Goal: Book appointment/travel/reservation

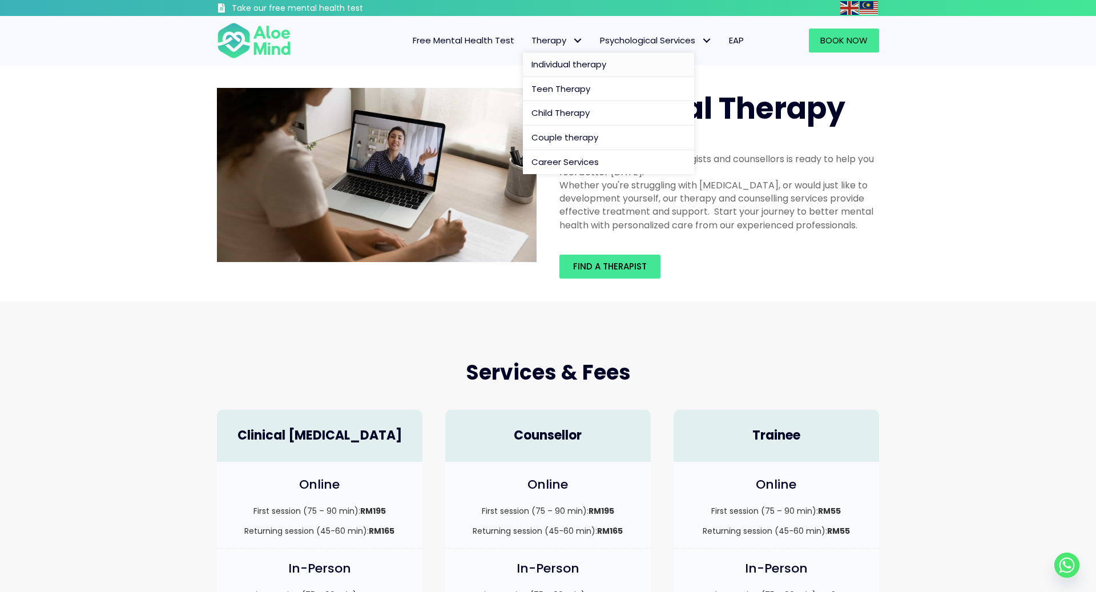
click at [563, 46] on span "Therapy" at bounding box center [556, 40] width 51 height 12
click at [555, 58] on span "Individual therapy" at bounding box center [568, 64] width 75 height 12
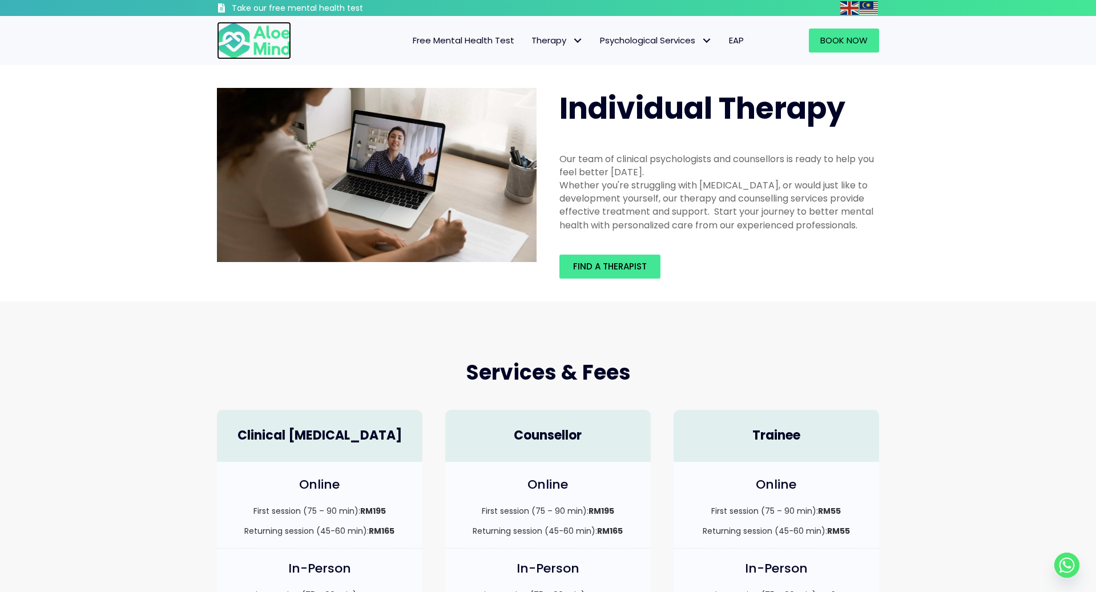
click at [276, 42] on img at bounding box center [254, 41] width 74 height 38
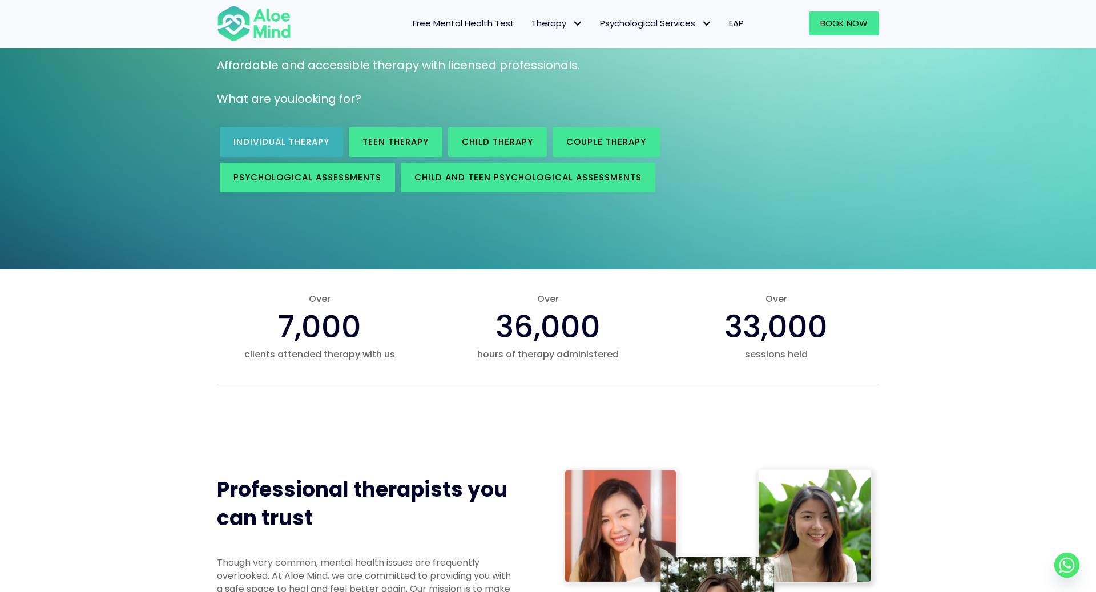
scroll to position [151, 0]
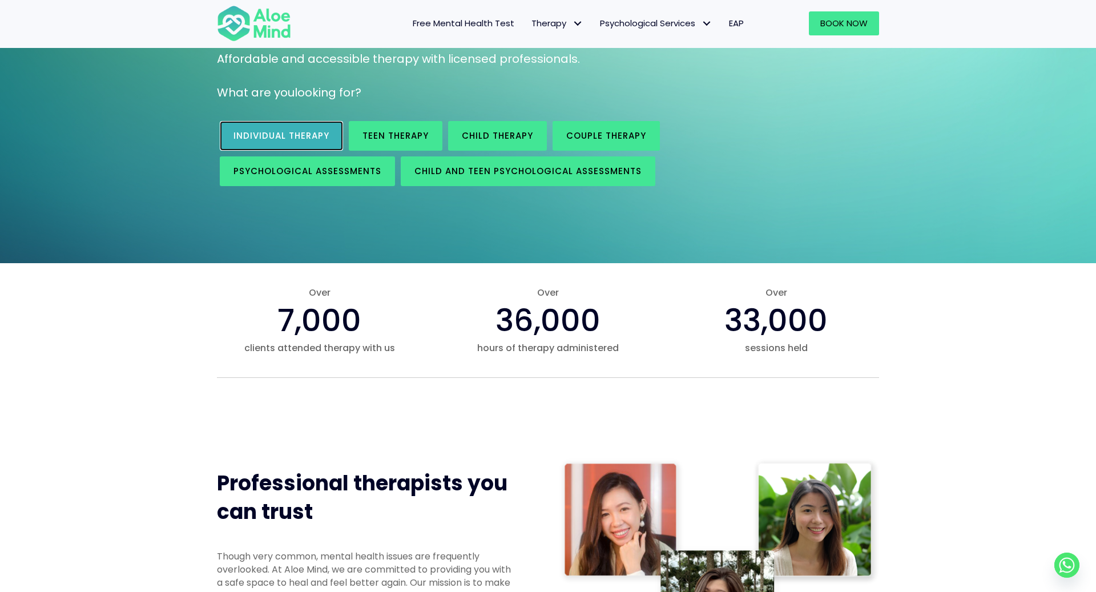
click at [265, 135] on span "Individual therapy" at bounding box center [281, 136] width 96 height 12
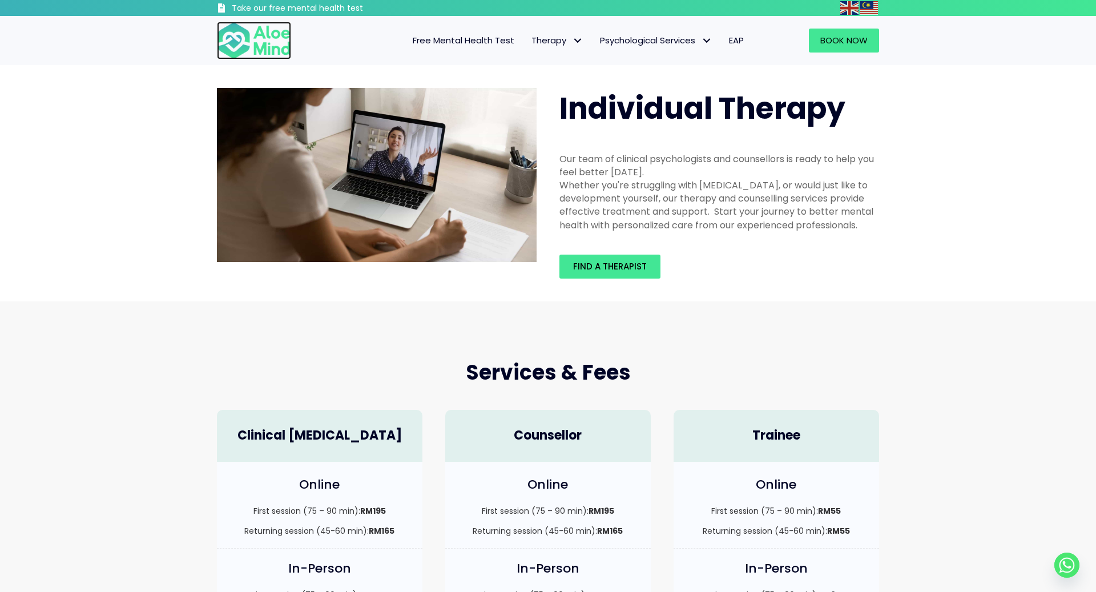
click at [269, 52] on img at bounding box center [254, 41] width 74 height 38
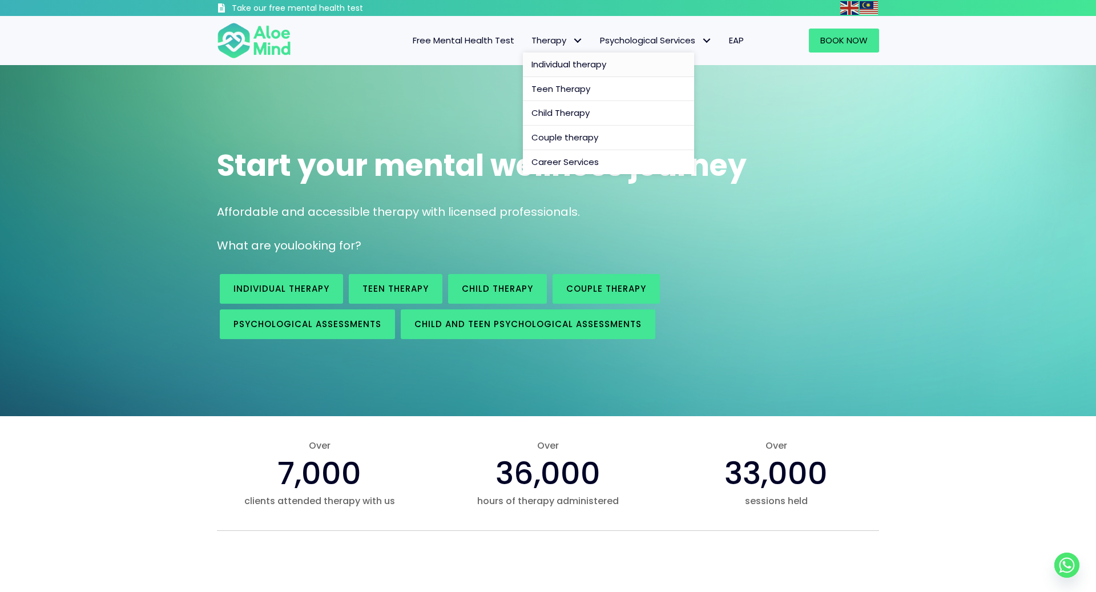
click at [539, 61] on span "Individual therapy" at bounding box center [568, 64] width 75 height 12
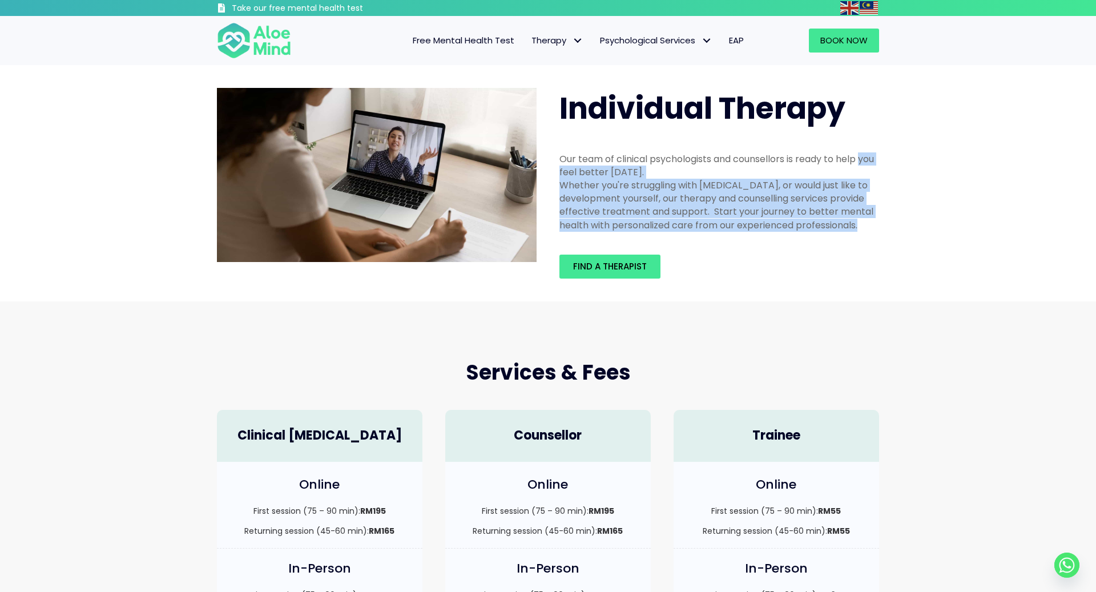
drag, startPoint x: 556, startPoint y: 167, endPoint x: 556, endPoint y: 243, distance: 75.3
click at [556, 243] on div "Individual Therapy Our team of clinical psychologists and counsellors is ready …" at bounding box center [719, 182] width 342 height 213
click at [556, 241] on div "Our team of clinical psychologists and counsellors is ready to help you feel be…" at bounding box center [719, 192] width 342 height 102
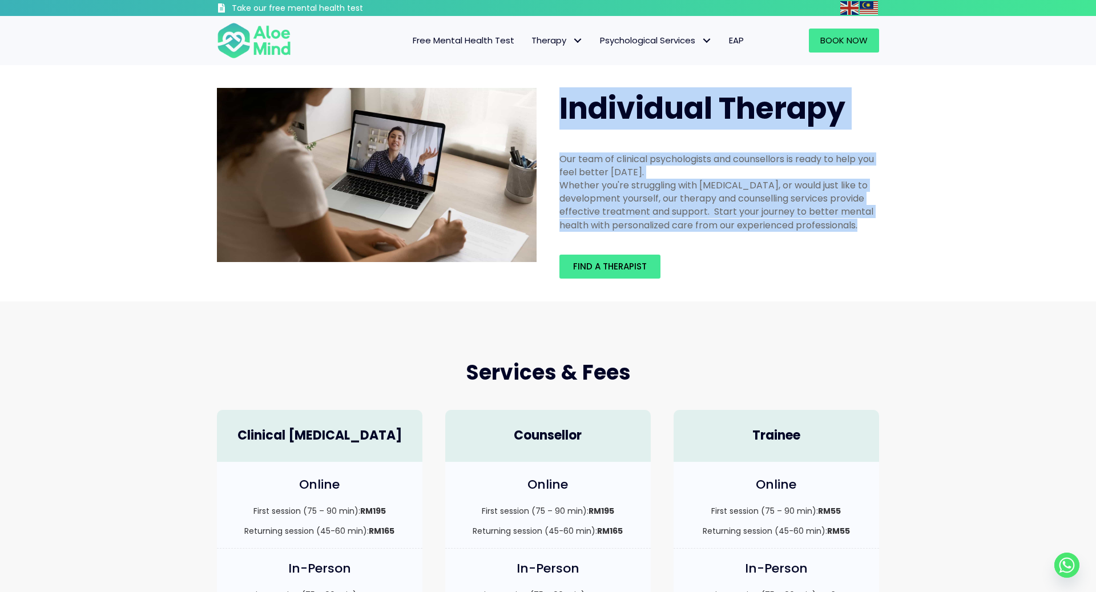
drag, startPoint x: 556, startPoint y: 241, endPoint x: 540, endPoint y: 99, distance: 143.0
click at [540, 99] on div "Individual Therapy Our team of clinical psychologists and counsellors is ready …" at bounding box center [547, 182] width 685 height 213
click at [540, 99] on div at bounding box center [376, 174] width 342 height 197
drag, startPoint x: 541, startPoint y: 106, endPoint x: 661, endPoint y: 285, distance: 215.6
click at [661, 285] on div "Individual Therapy Our team of clinical psychologists and counsellors is ready …" at bounding box center [547, 182] width 685 height 213
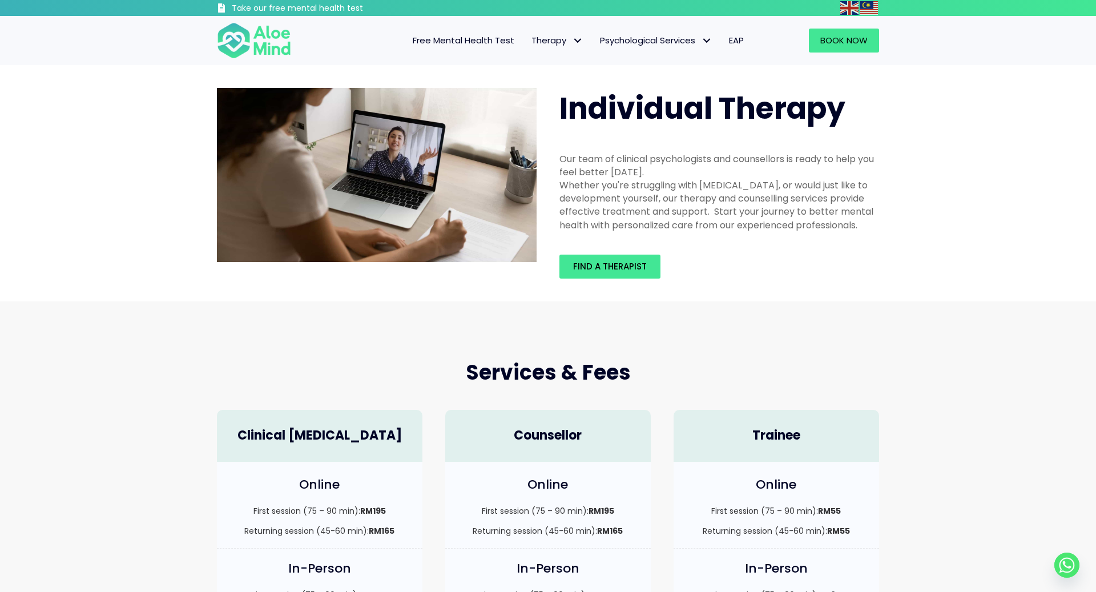
click at [829, 259] on div "Find a therapist" at bounding box center [719, 267] width 320 height 24
drag, startPoint x: 863, startPoint y: 242, endPoint x: 863, endPoint y: 83, distance: 159.2
click at [863, 83] on div "Individual Therapy Our team of clinical psychologists and counsellors is ready …" at bounding box center [719, 182] width 342 height 213
click at [863, 83] on div "Individual Therapy" at bounding box center [719, 108] width 342 height 64
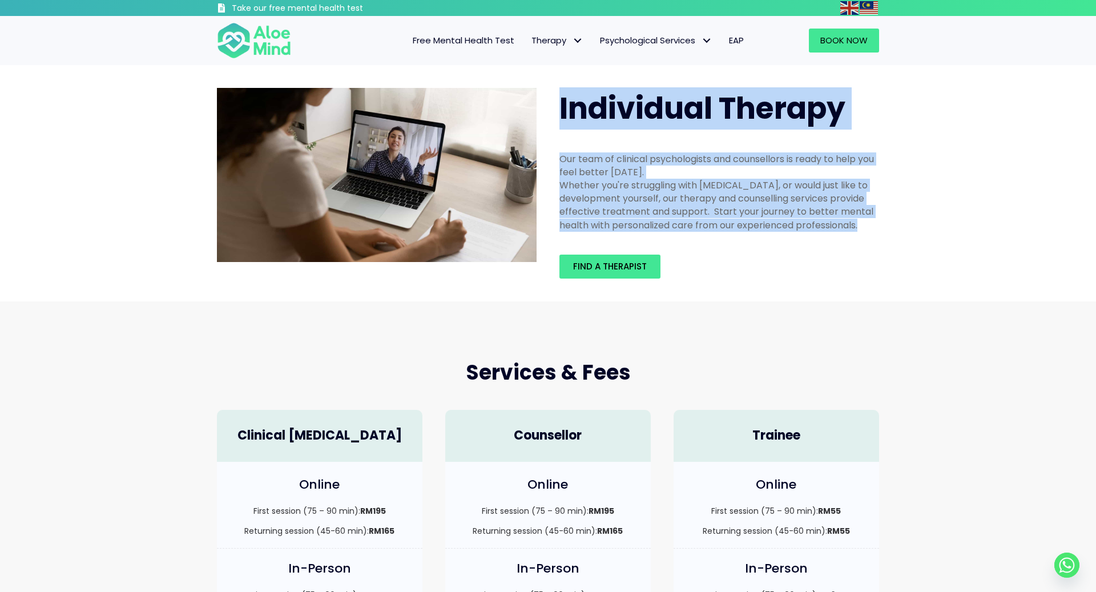
drag, startPoint x: 862, startPoint y: 83, endPoint x: 877, endPoint y: 240, distance: 157.6
click at [877, 240] on div "Individual Therapy Our team of clinical psychologists and counsellors is ready …" at bounding box center [719, 182] width 342 height 213
click at [877, 240] on div "Our team of clinical psychologists and counsellors is ready to help you feel be…" at bounding box center [719, 192] width 342 height 102
drag, startPoint x: 877, startPoint y: 240, endPoint x: 885, endPoint y: 71, distance: 168.6
click at [885, 67] on div "Individual Therapy Our team of clinical psychologists and counsellors is ready …" at bounding box center [548, 183] width 1096 height 236
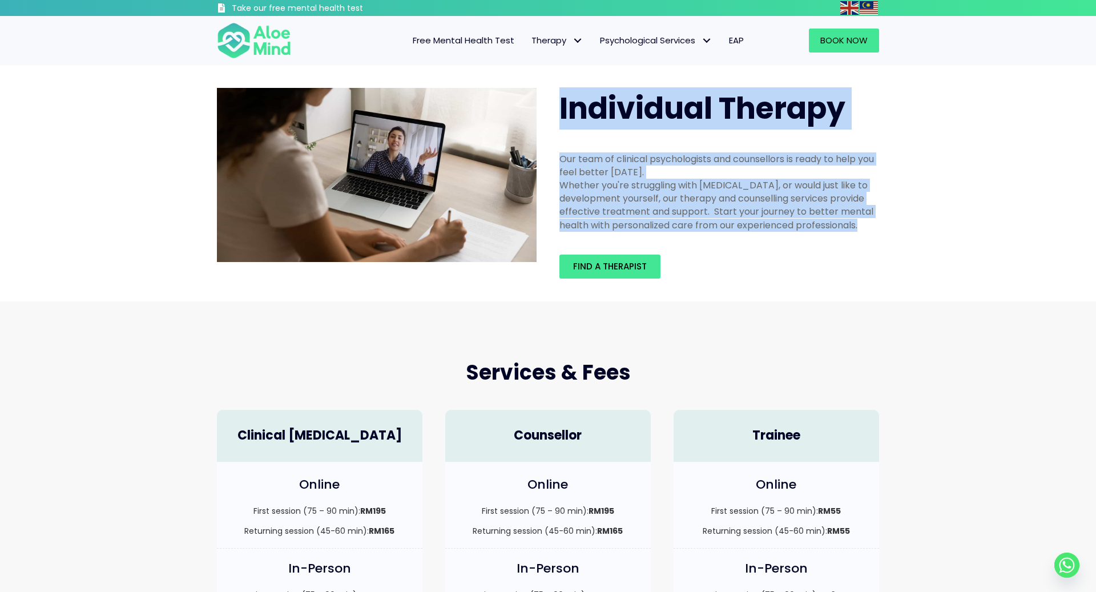
click at [885, 76] on div "Individual Therapy" at bounding box center [719, 108] width 342 height 64
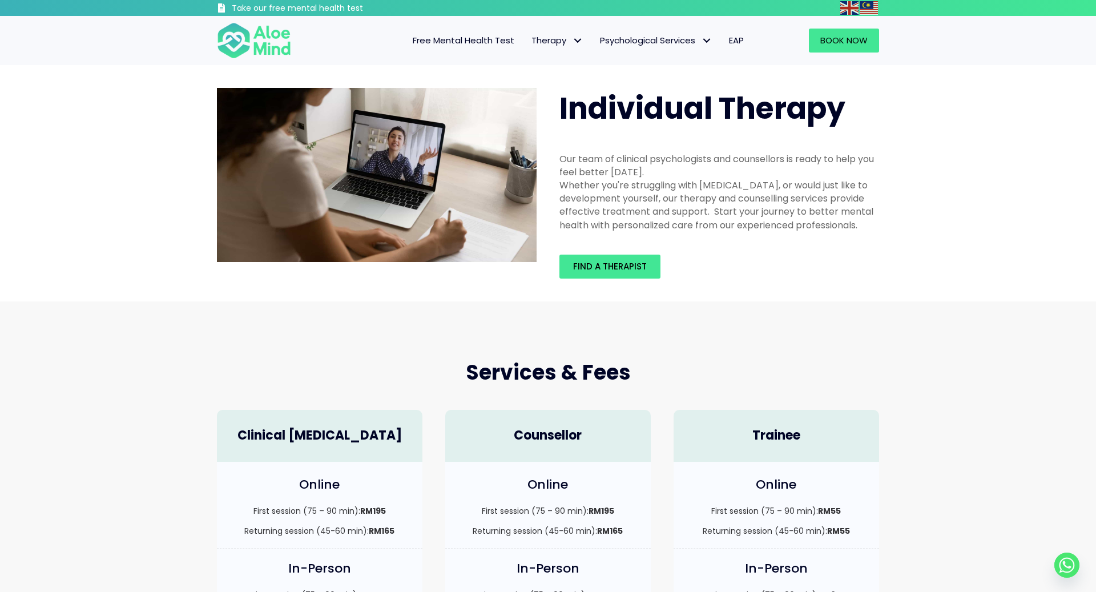
click at [738, 45] on span "EAP" at bounding box center [736, 40] width 15 height 12
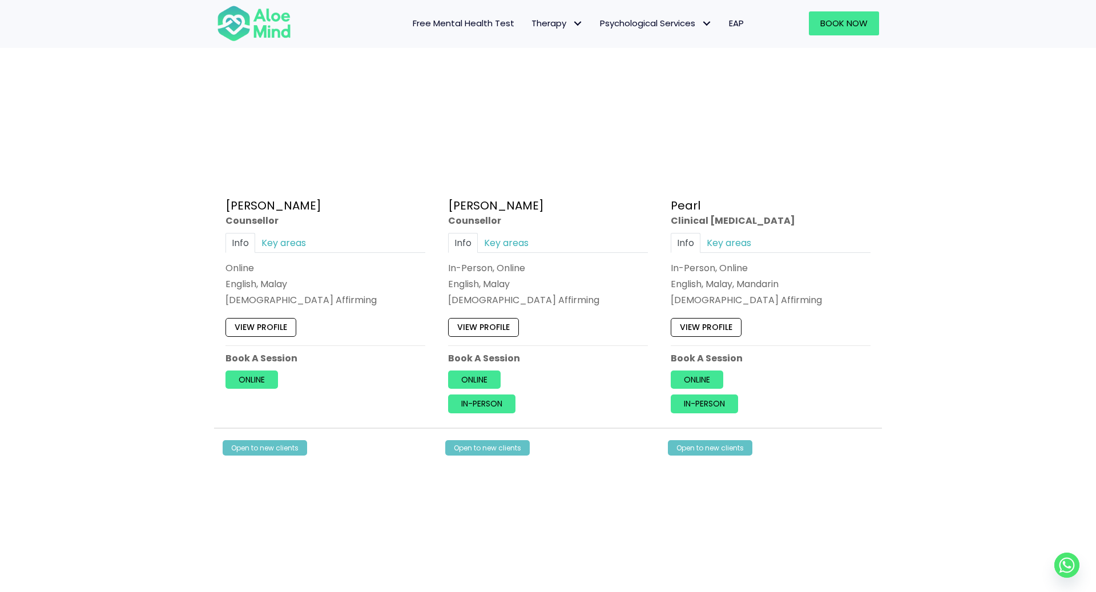
scroll to position [2455, 0]
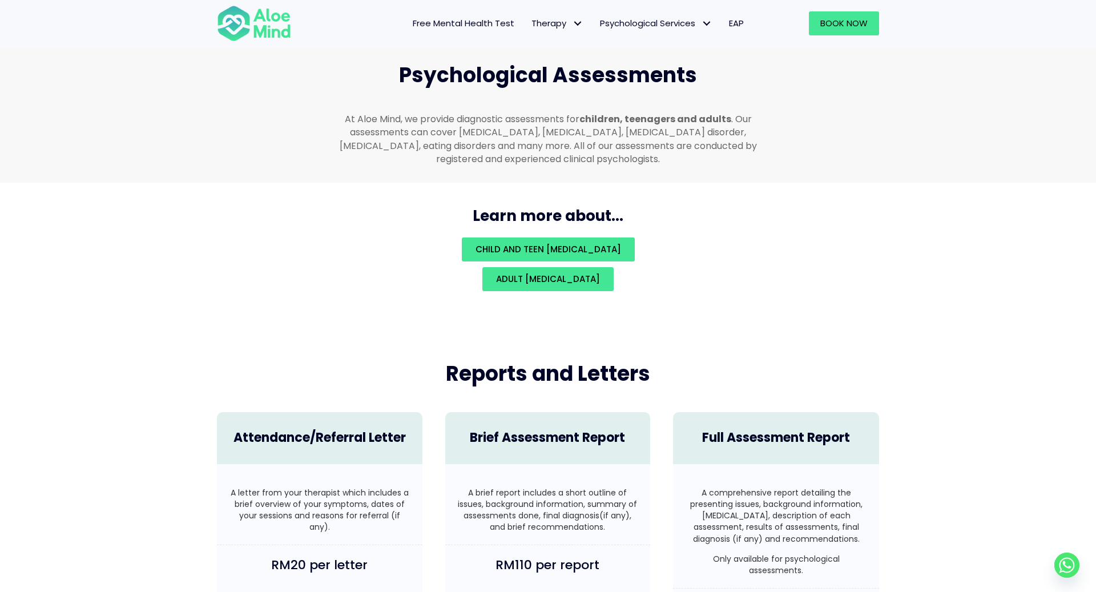
scroll to position [1761, 0]
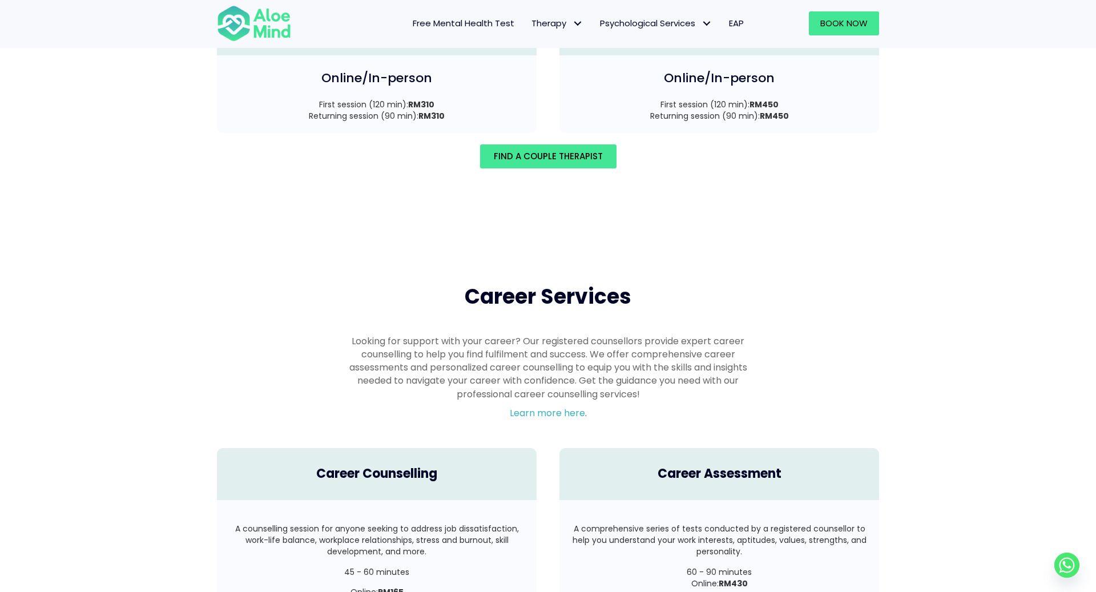
click at [351, 271] on div "Career Services" at bounding box center [548, 296] width 452 height 51
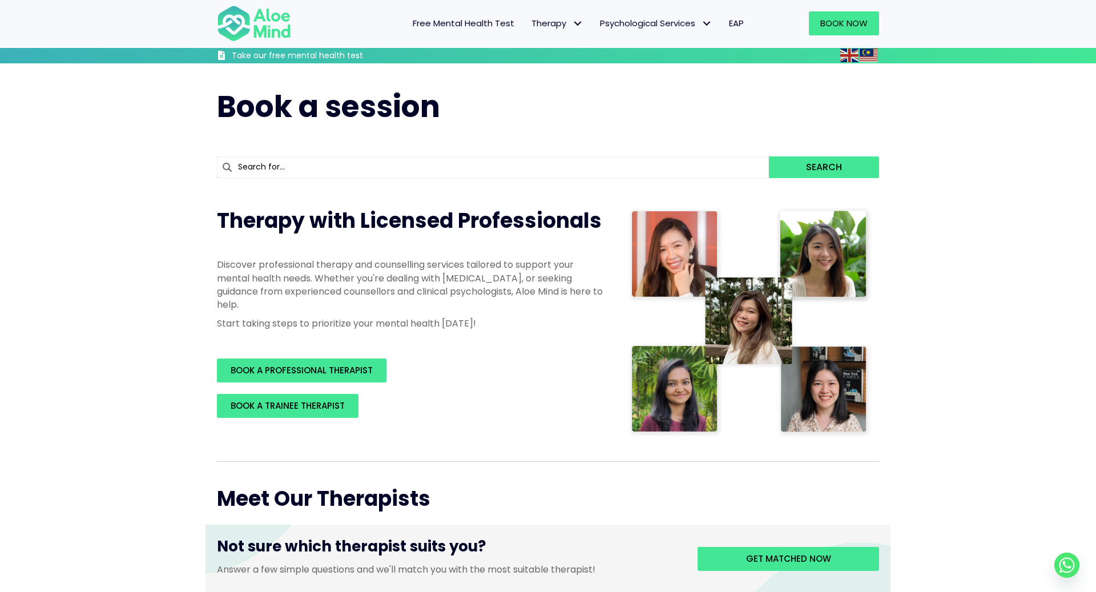
scroll to position [459, 0]
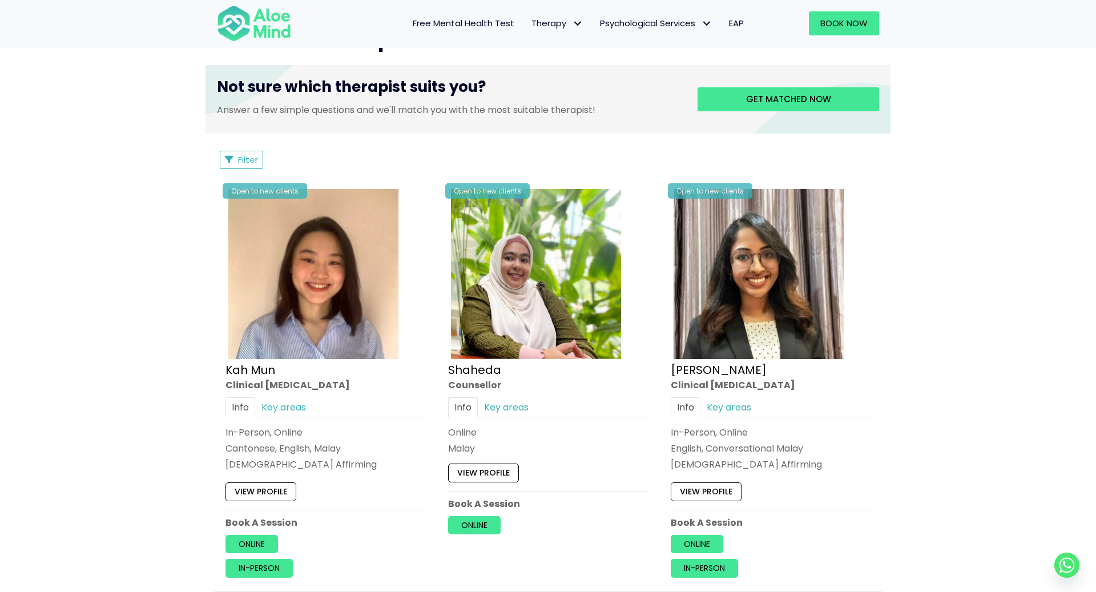
click at [238, 158] on span "Filter" at bounding box center [248, 160] width 20 height 12
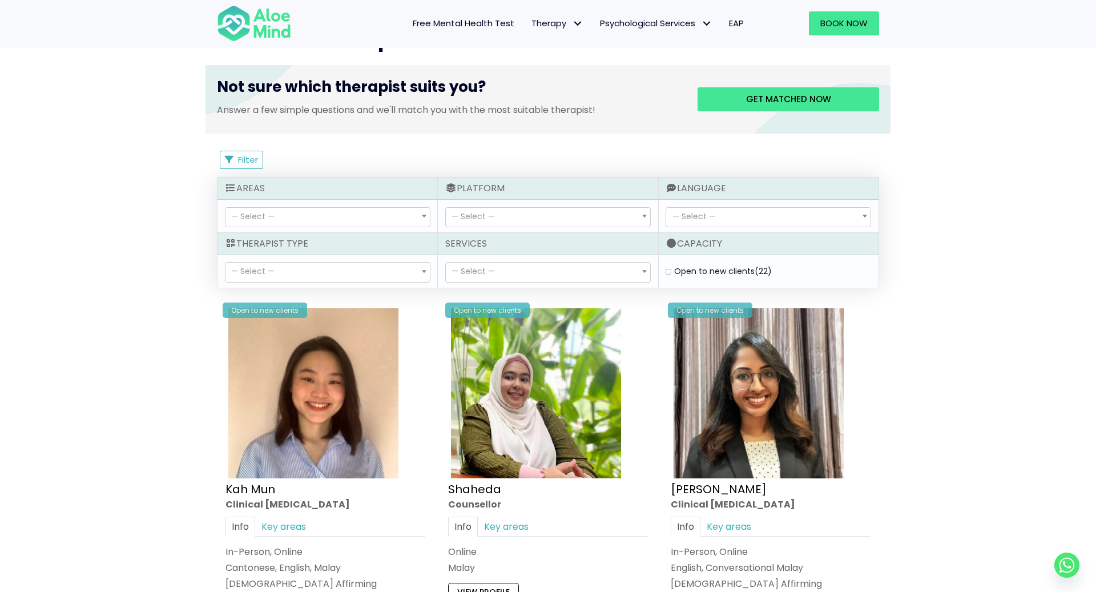
click at [674, 268] on label "Open to new clients (22)" at bounding box center [723, 270] width 98 height 11
click at [669, 268] on clients "Open to new clients (22)" at bounding box center [668, 271] width 6 height 7
checkbox clients "true"
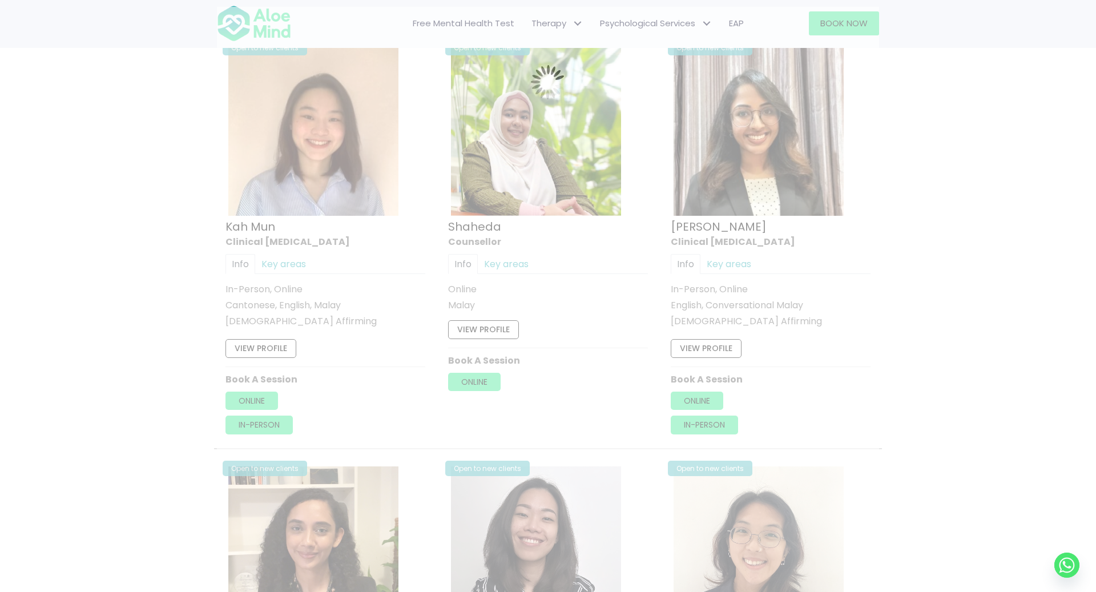
scroll to position [610, 0]
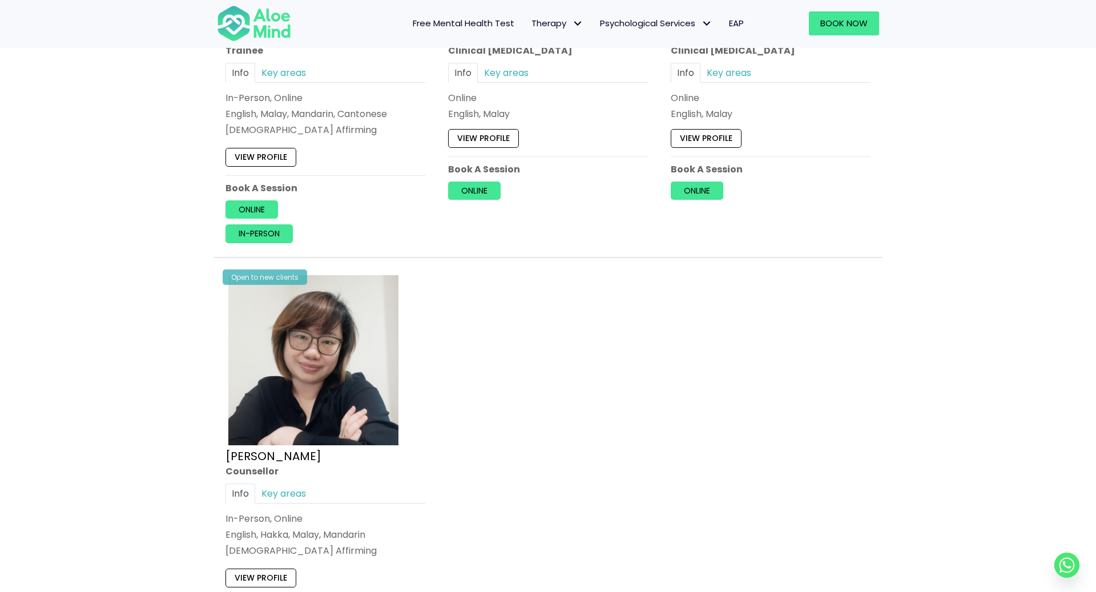
scroll to position [4009, 0]
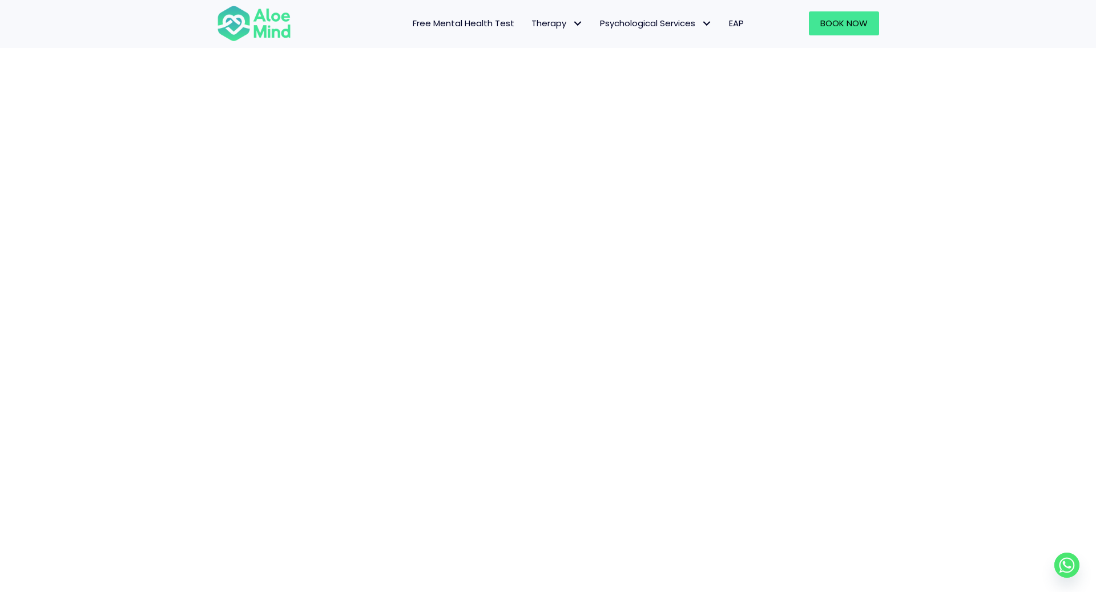
scroll to position [404, 0]
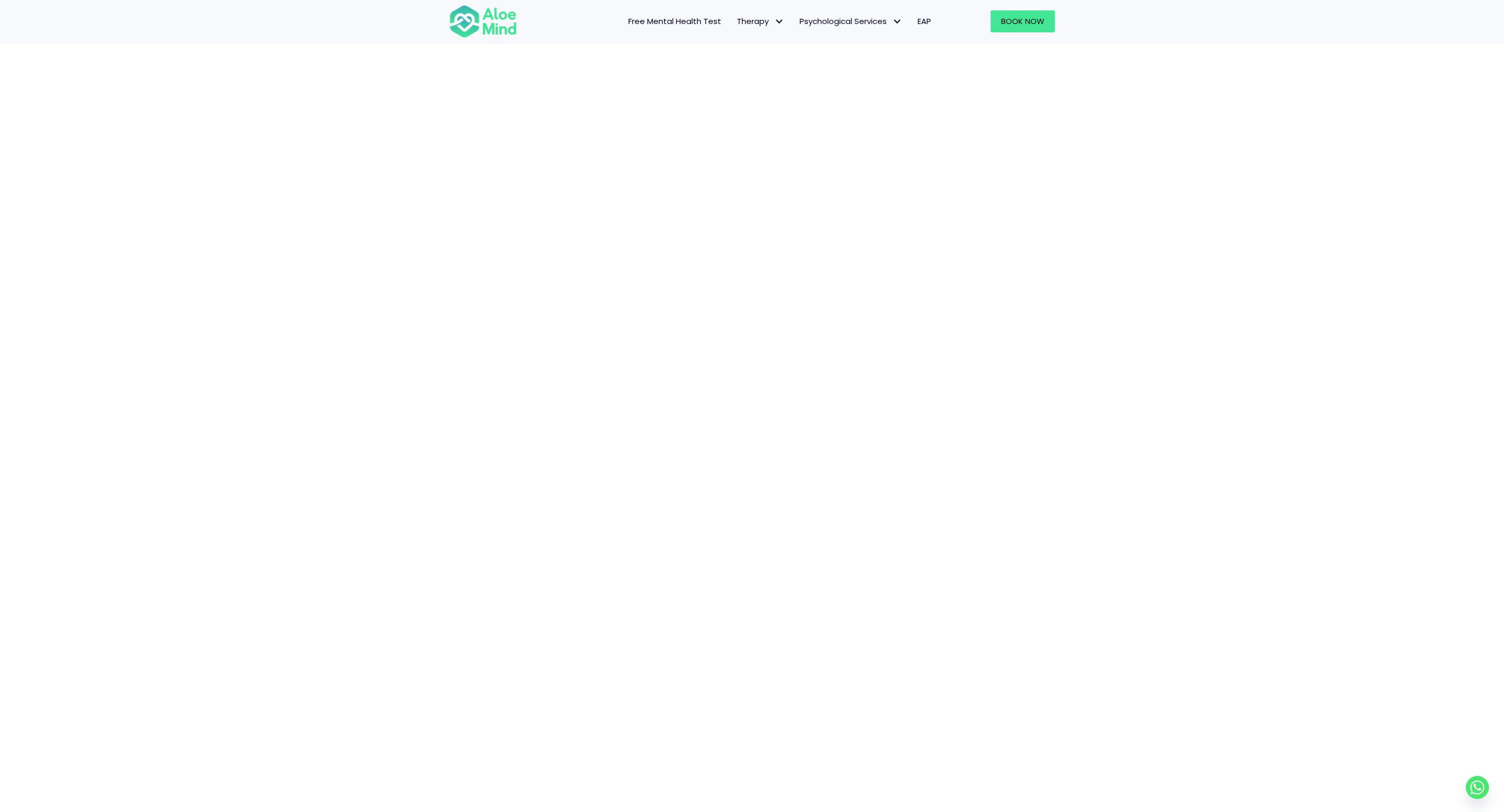
click at [1002, 341] on div "Book a session" at bounding box center [752, 430] width 1504 height 1114
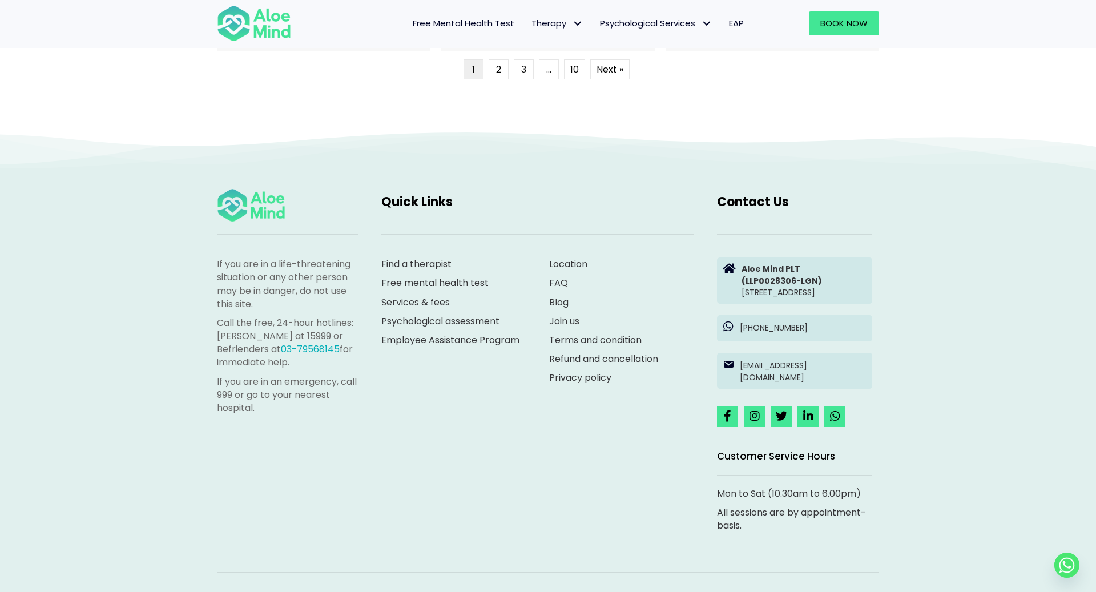
scroll to position [3085, 0]
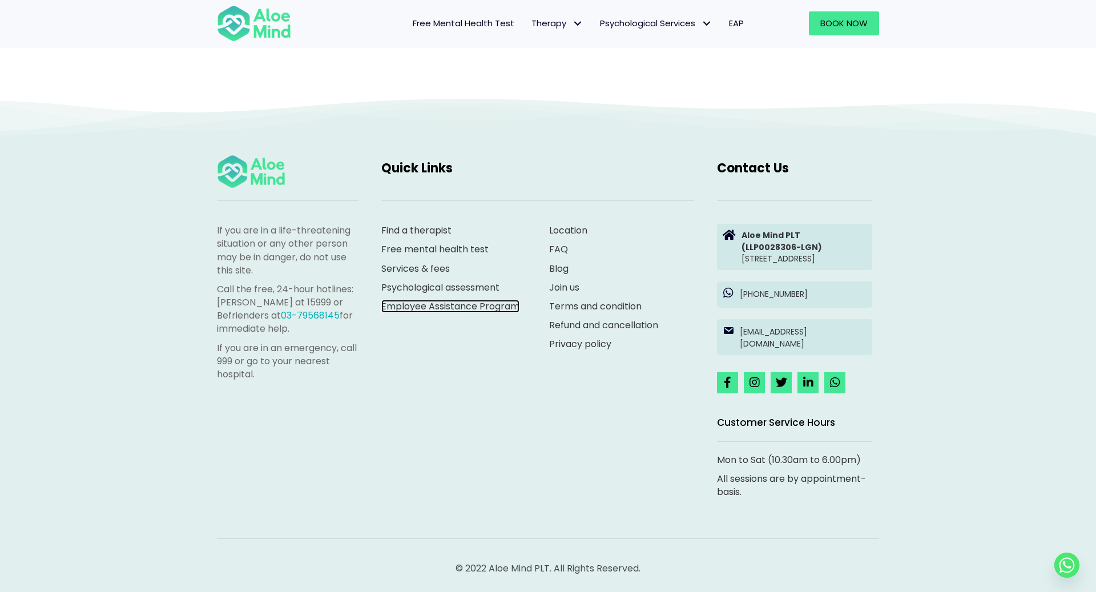
click at [426, 300] on link "Employee Assistance Program" at bounding box center [450, 306] width 138 height 13
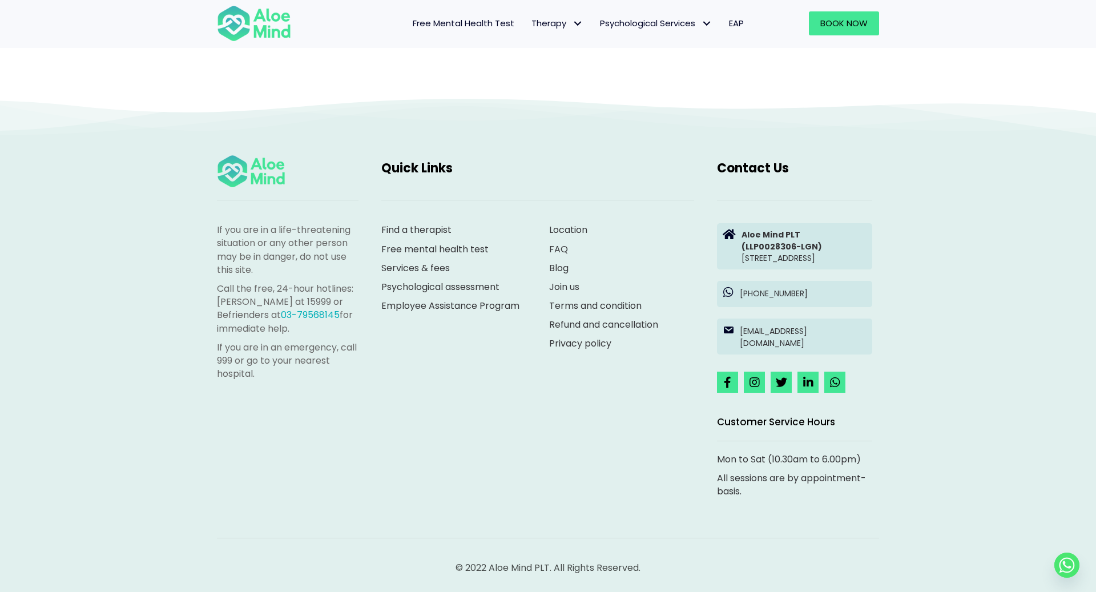
scroll to position [1260, 0]
